Goal: Information Seeking & Learning: Learn about a topic

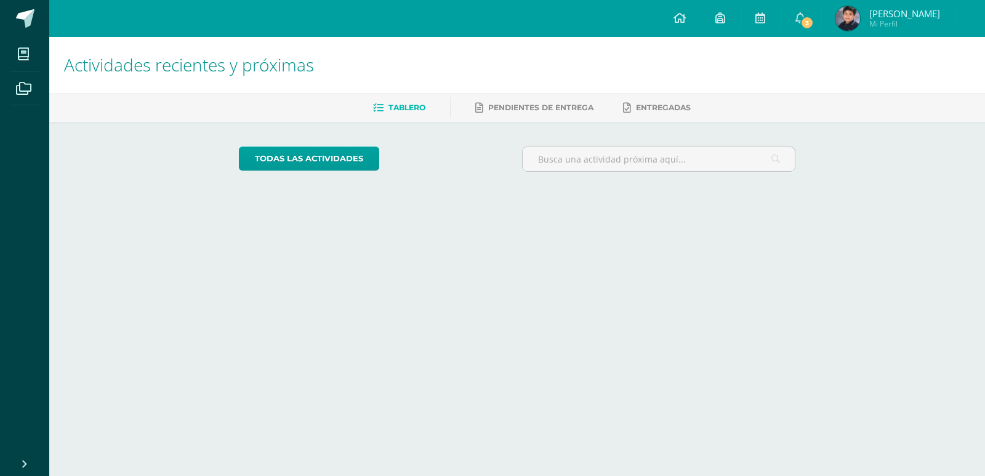
click at [802, 27] on link "3" at bounding box center [799, 18] width 39 height 37
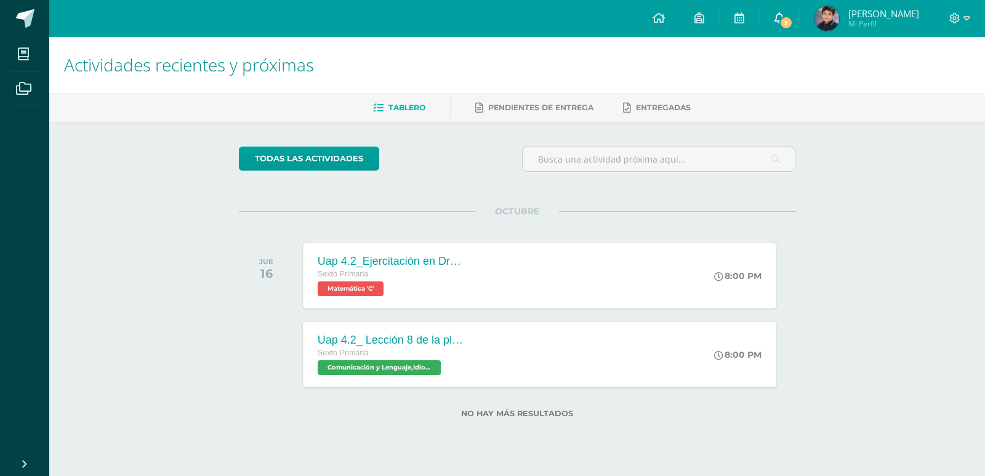
click at [790, 26] on span "3" at bounding box center [786, 23] width 14 height 14
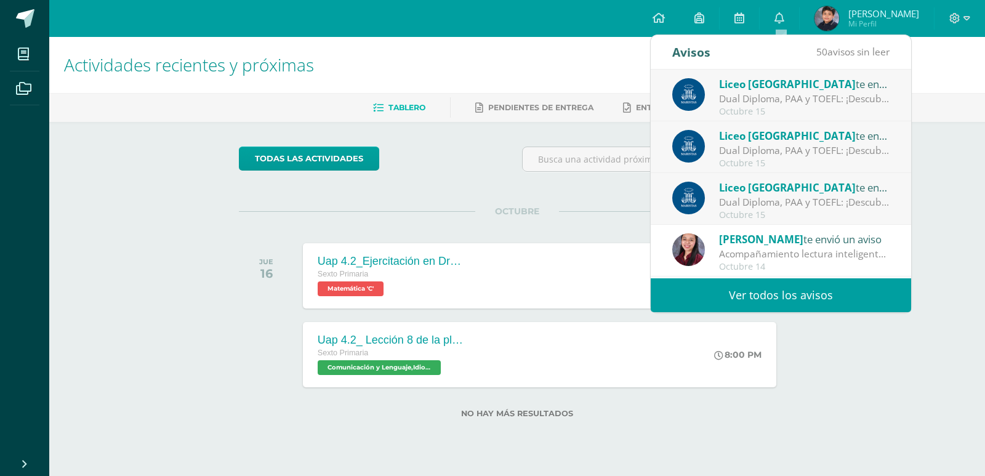
click at [845, 116] on div "Octubre 15" at bounding box center [804, 111] width 171 height 10
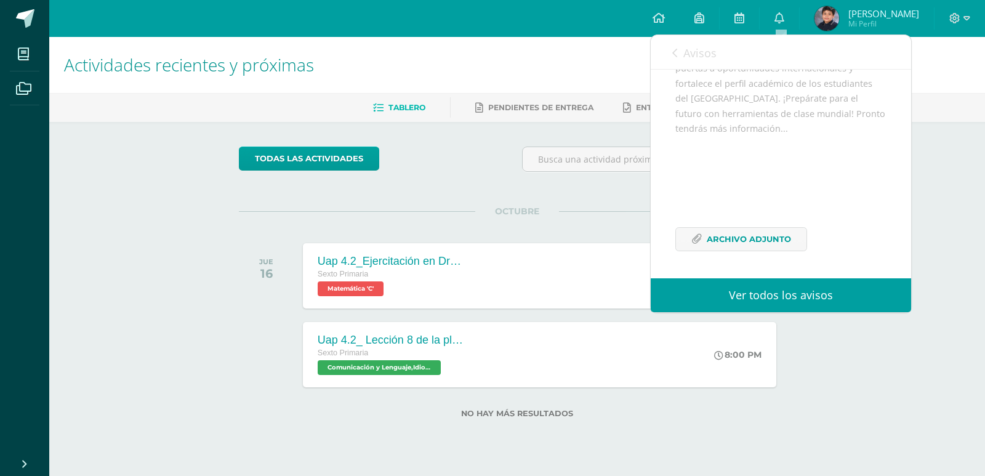
scroll to position [240, 0]
click at [759, 230] on span "Archivo Adjunto" at bounding box center [749, 239] width 84 height 23
click at [704, 65] on link "Avisos" at bounding box center [694, 52] width 44 height 35
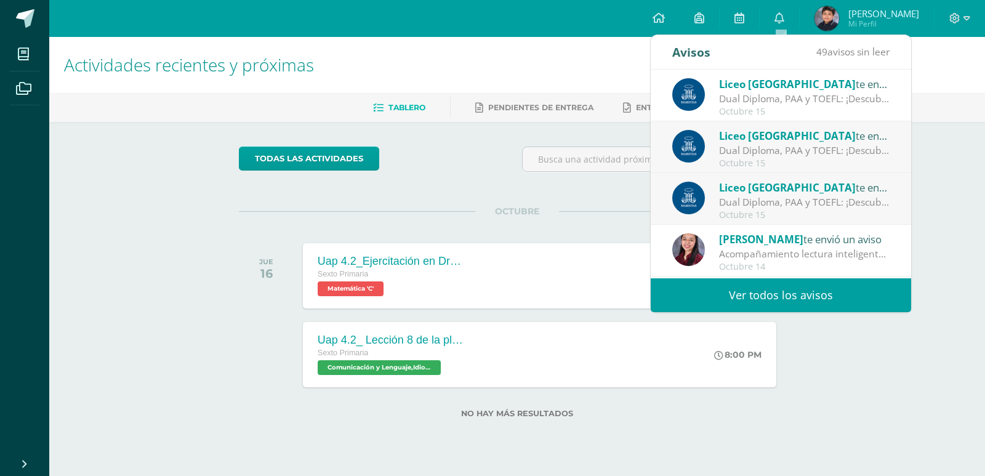
click at [736, 171] on div "Liceo Guatemala te envió un aviso Dual Diploma, PAA y TOEFL: ¡Descubre un proye…" at bounding box center [781, 147] width 260 height 52
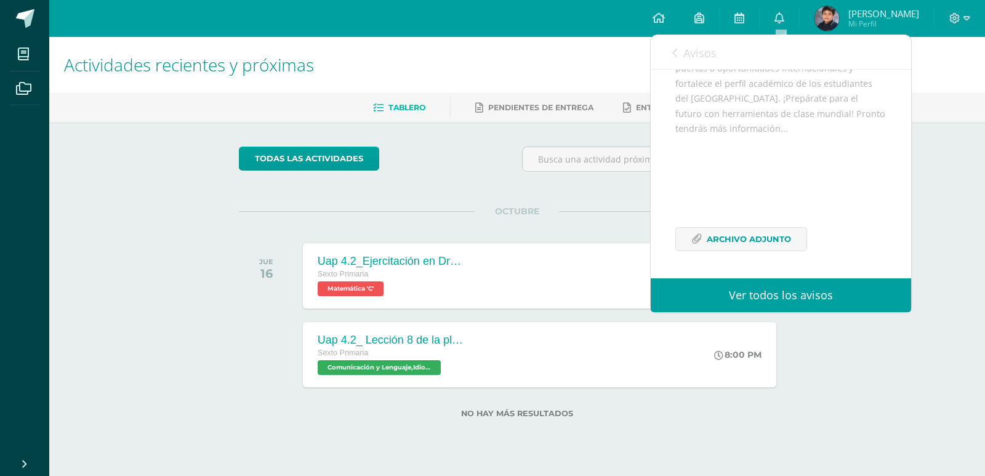
click at [670, 42] on div "Avisos 48 avisos sin leer Avisos" at bounding box center [781, 52] width 260 height 34
click at [663, 48] on div "Avisos 48 avisos sin leer Avisos" at bounding box center [781, 52] width 260 height 34
click at [680, 49] on link "Avisos" at bounding box center [694, 52] width 44 height 35
